Goal: Check status: Check status

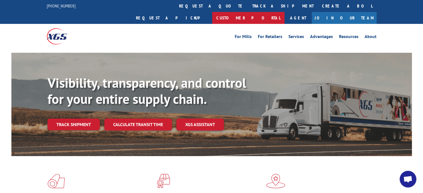
click at [285, 12] on link "Customer Portal" at bounding box center [248, 18] width 72 height 12
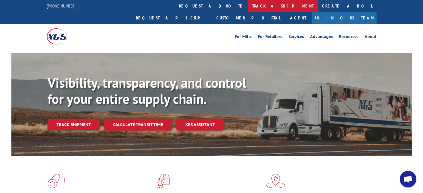
click at [248, 8] on link "track a shipment" at bounding box center [283, 6] width 70 height 12
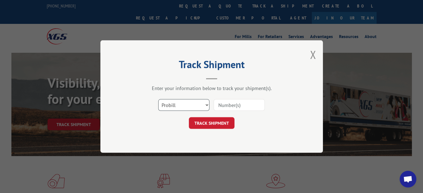
click at [189, 100] on select "Select category... Probill BOL PO" at bounding box center [183, 105] width 51 height 12
select select "bol"
click at [158, 99] on select "Select category... Probill BOL PO" at bounding box center [183, 105] width 51 height 12
click at [234, 108] on input at bounding box center [239, 105] width 51 height 12
type input "3378420"
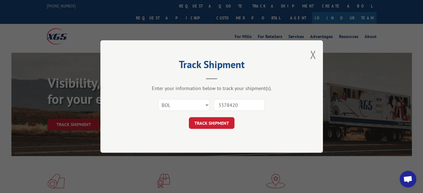
click button "TRACK SHIPMENT" at bounding box center [212, 123] width 46 height 12
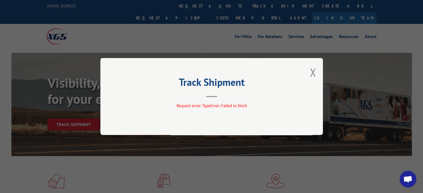
click at [317, 78] on div "Track Shipment Request error: TypeError: Failed to fetch" at bounding box center [211, 96] width 223 height 77
click at [315, 74] on button "Close modal" at bounding box center [313, 72] width 6 height 15
